Goal: Information Seeking & Learning: Learn about a topic

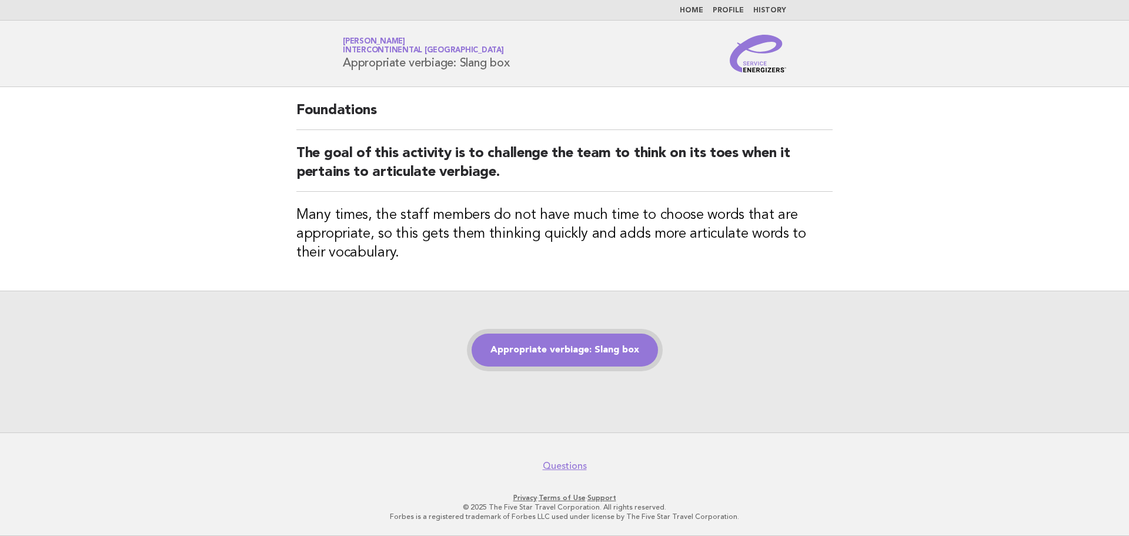
click at [589, 349] on link "Appropriate verbiage: Slang box" at bounding box center [565, 349] width 186 height 33
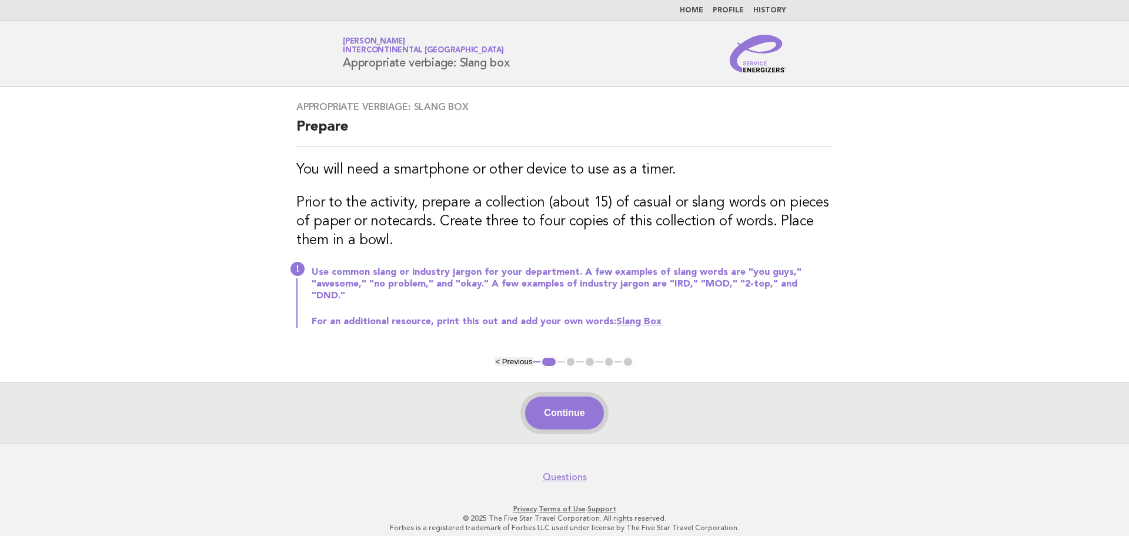
click at [576, 399] on button "Continue" at bounding box center [564, 412] width 78 height 33
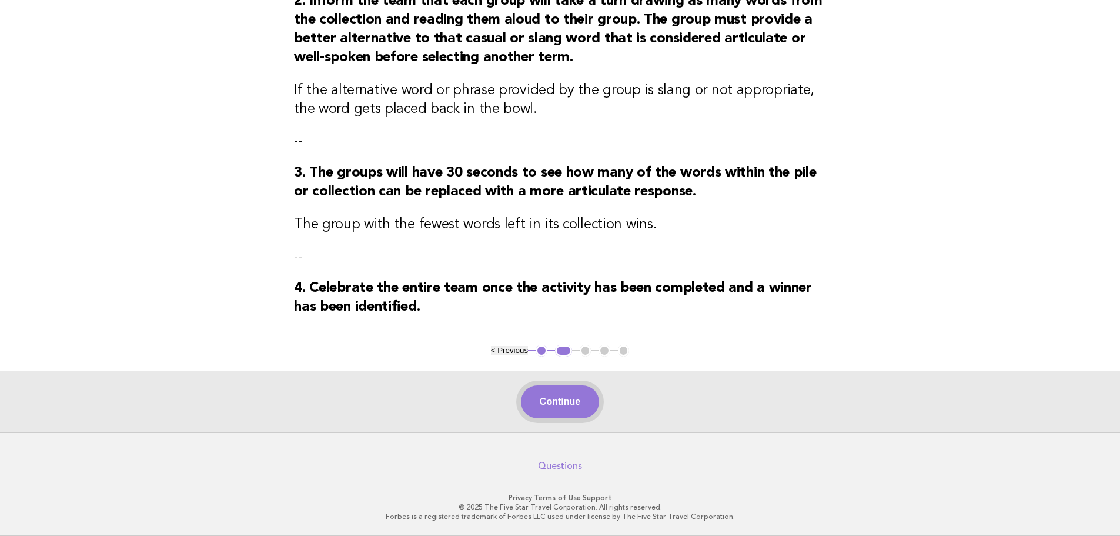
click at [567, 399] on button "Continue" at bounding box center [560, 401] width 78 height 33
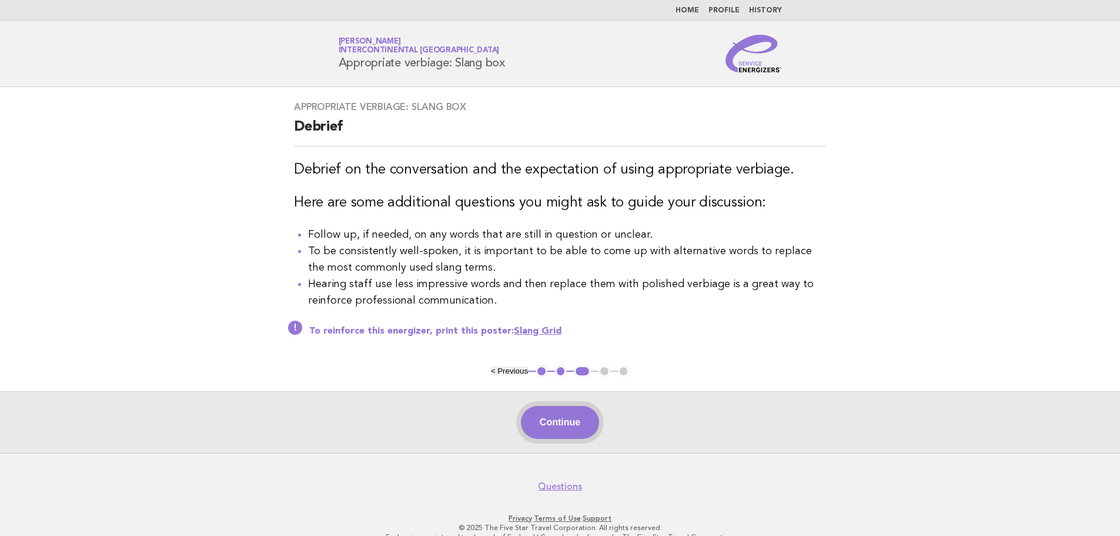
click at [566, 418] on button "Continue" at bounding box center [560, 422] width 78 height 33
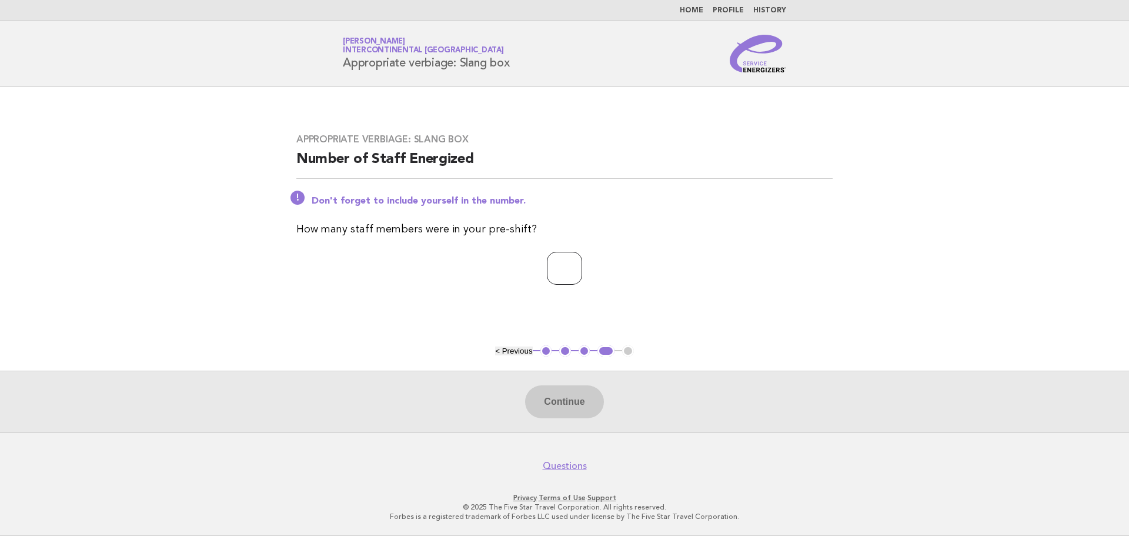
click at [547, 258] on input "number" at bounding box center [564, 268] width 35 height 33
type input "**"
click at [552, 389] on button "Continue" at bounding box center [564, 401] width 78 height 33
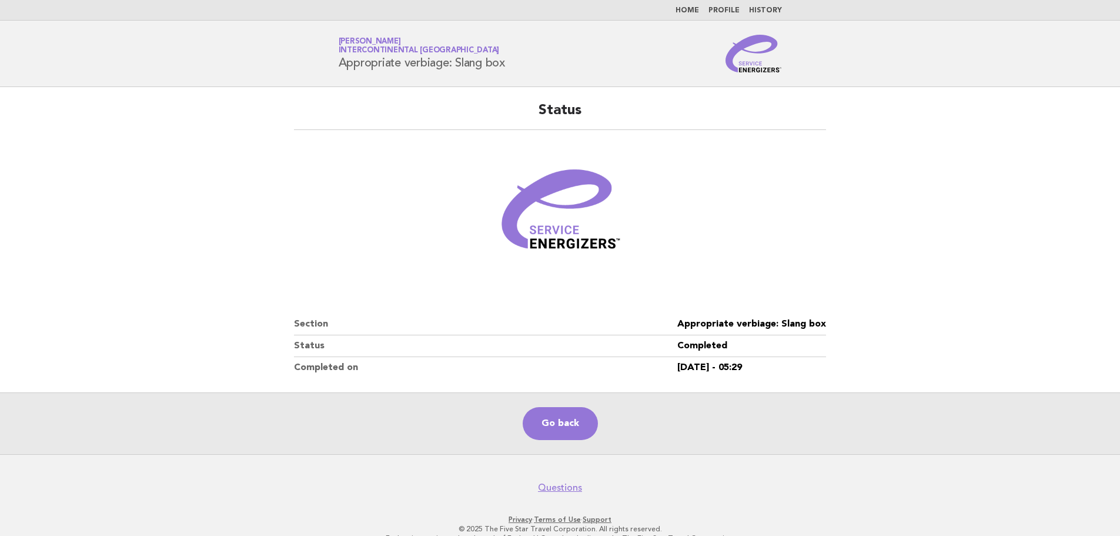
click at [694, 12] on link "Home" at bounding box center [688, 10] width 24 height 7
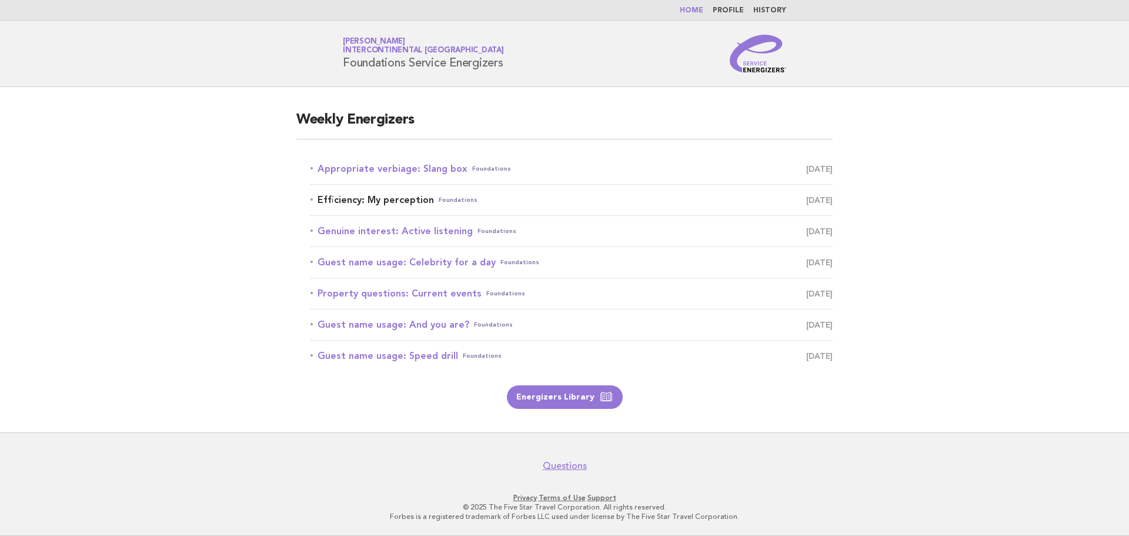
click at [339, 201] on link "Efficiency: My perception Foundations August 19" at bounding box center [572, 200] width 522 height 16
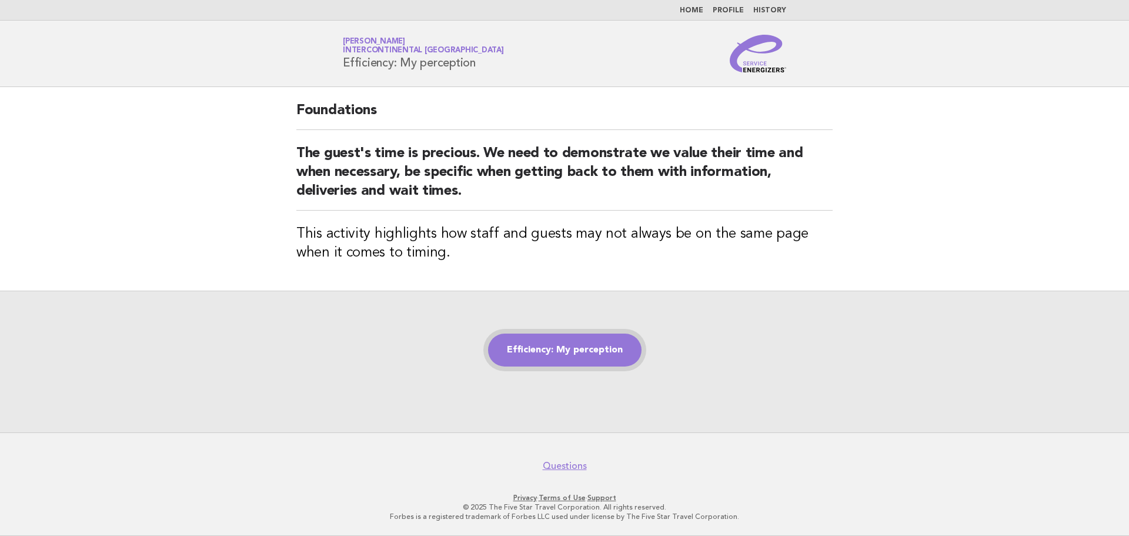
click at [552, 356] on link "Efficiency: My perception" at bounding box center [564, 349] width 153 height 33
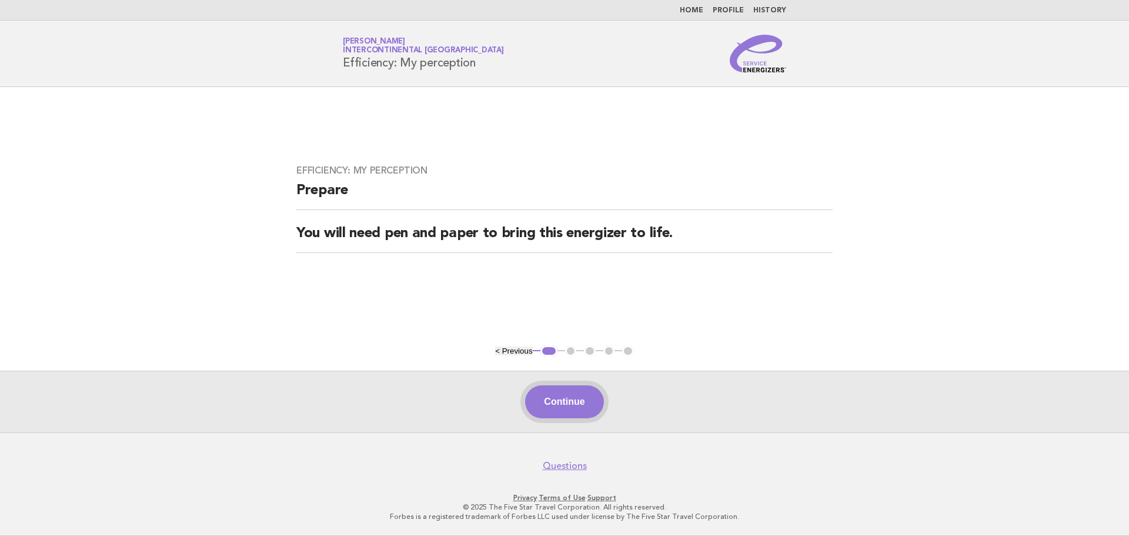
click at [562, 401] on button "Continue" at bounding box center [564, 401] width 78 height 33
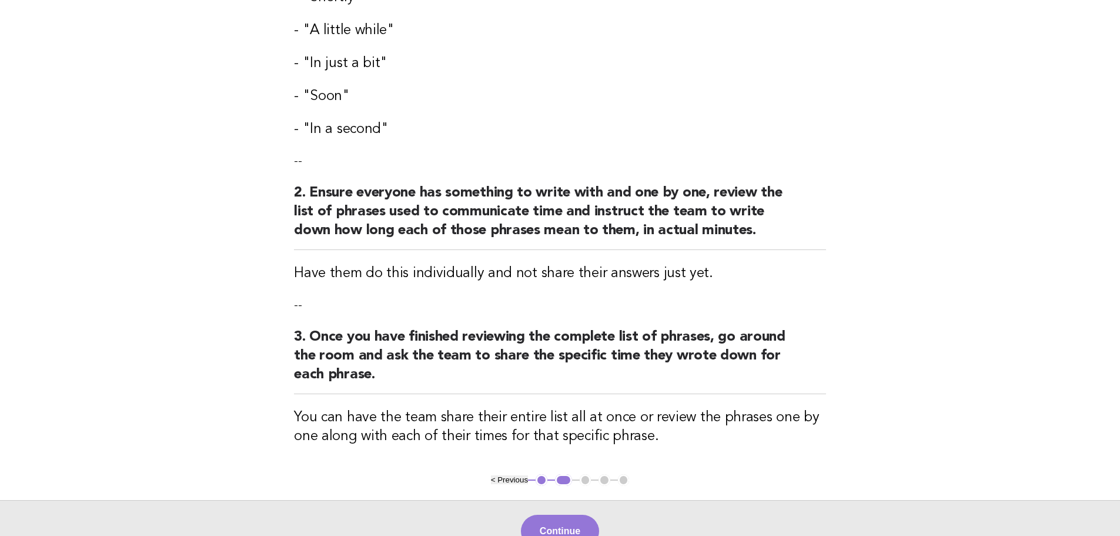
scroll to position [353, 0]
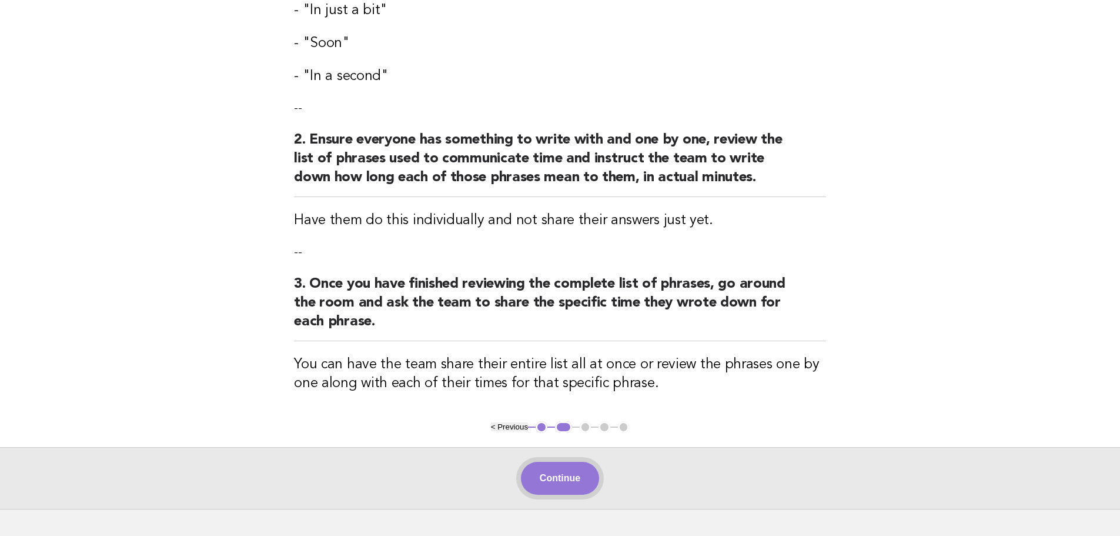
click at [566, 472] on button "Continue" at bounding box center [560, 478] width 78 height 33
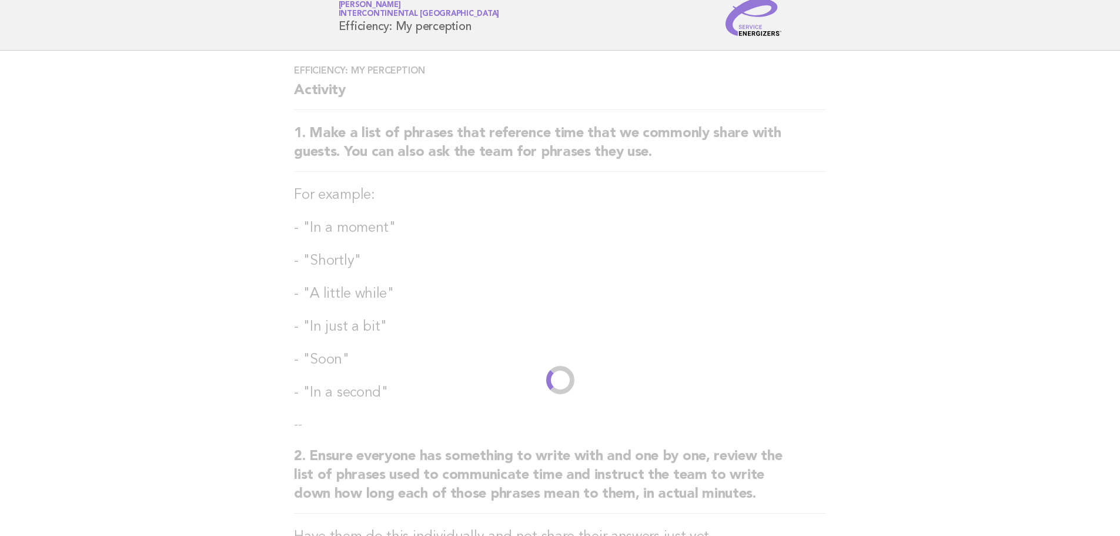
scroll to position [0, 0]
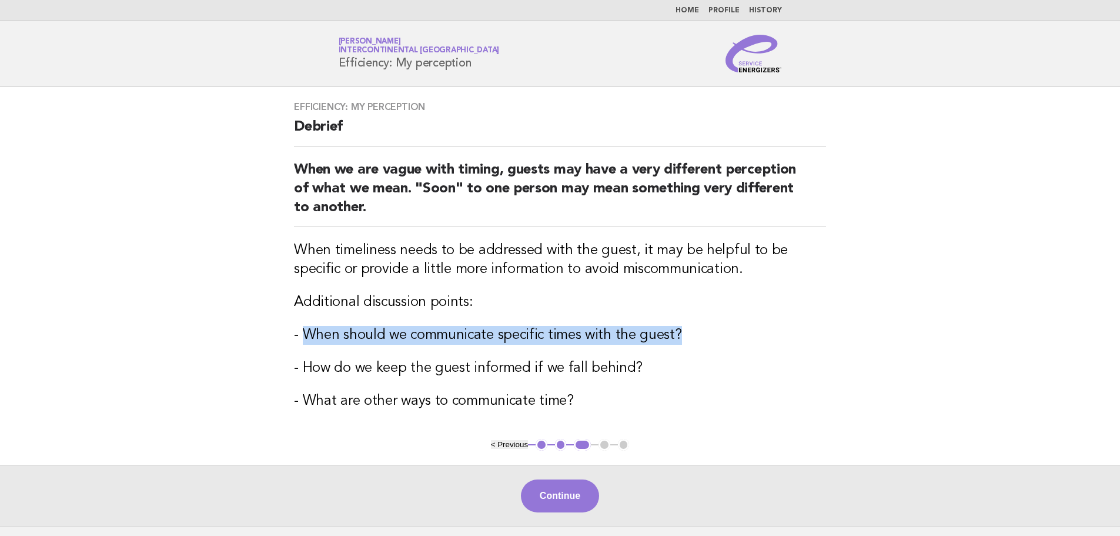
drag, startPoint x: 302, startPoint y: 335, endPoint x: 672, endPoint y: 334, distance: 370.5
click at [672, 334] on h3 "- When should we communicate specific times with the guest?" at bounding box center [560, 335] width 532 height 19
copy h3 "When should we communicate specific times with the guest?"
